Goal: Check status: Check status

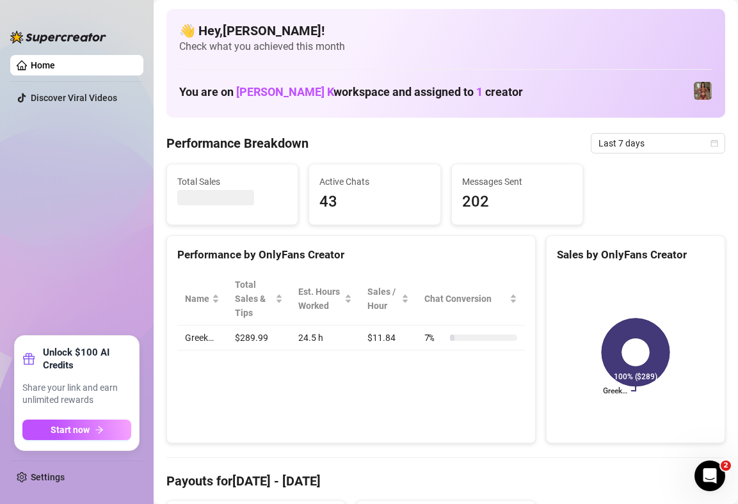
click at [285, 401] on div "Performance by OnlyFans Creator Name Total Sales & Tips Est. Hours Worked Sales…" at bounding box center [350, 340] width 369 height 209
click at [649, 143] on span "Last 7 days" at bounding box center [657, 143] width 119 height 19
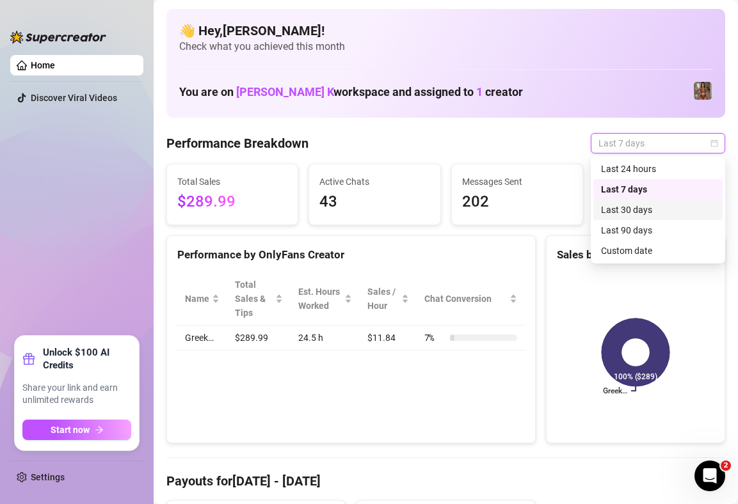
click at [634, 214] on div "Last 30 days" at bounding box center [658, 210] width 114 height 14
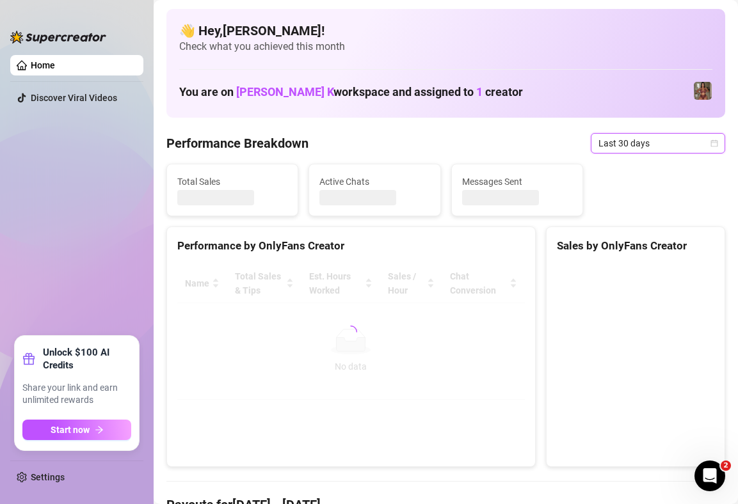
click at [632, 135] on span "Last 30 days" at bounding box center [657, 143] width 119 height 19
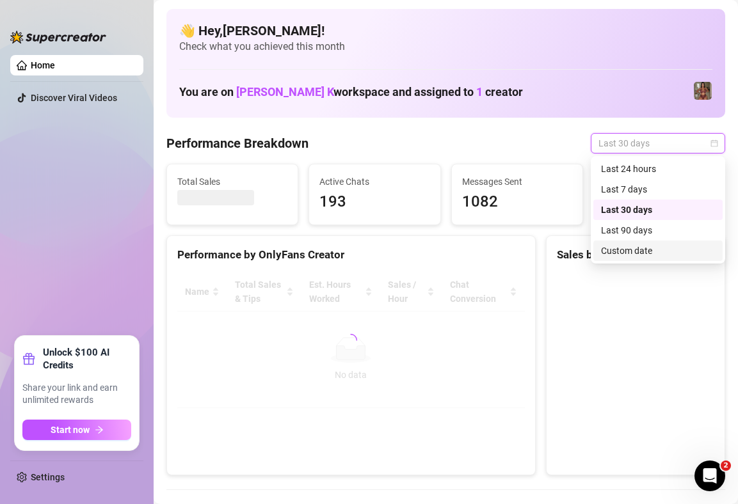
click at [627, 254] on div "Custom date" at bounding box center [658, 251] width 114 height 14
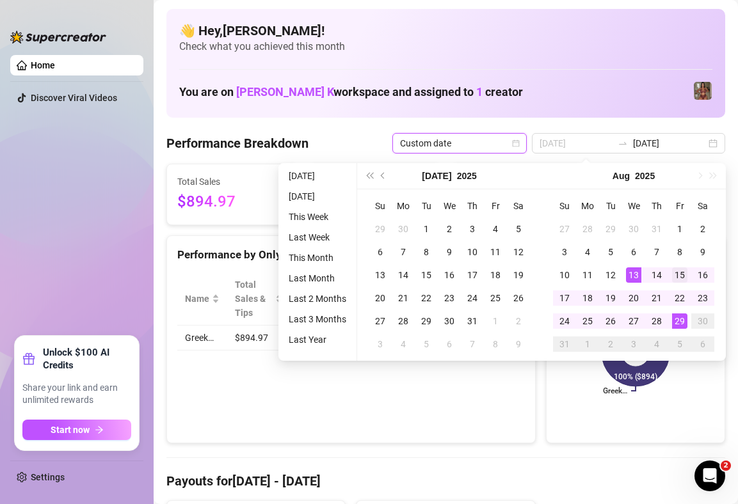
type input "[DATE]"
click at [677, 278] on div "15" at bounding box center [679, 275] width 15 height 15
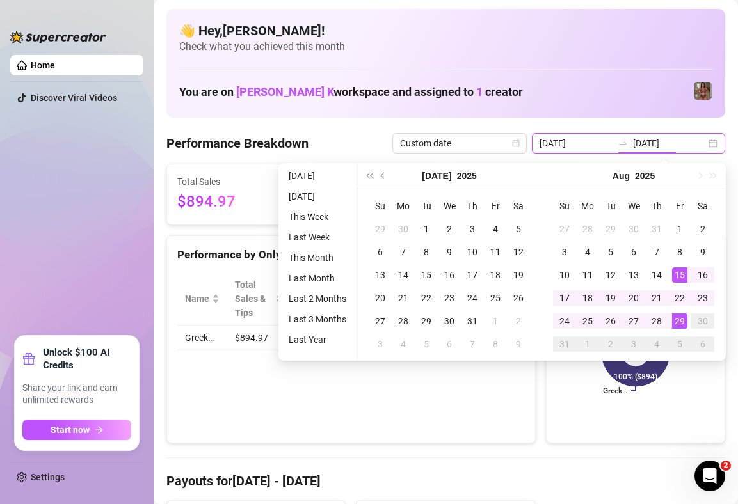
type input "[DATE]"
click at [679, 321] on div "29" at bounding box center [679, 321] width 15 height 15
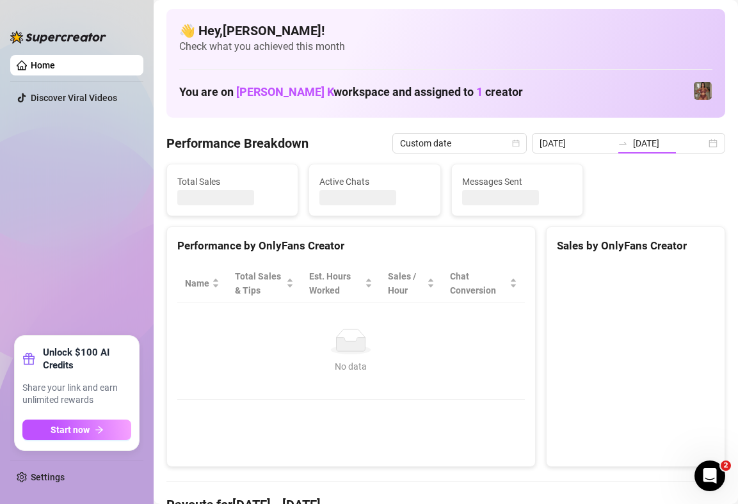
type input "[DATE]"
